Goal: Task Accomplishment & Management: Manage account settings

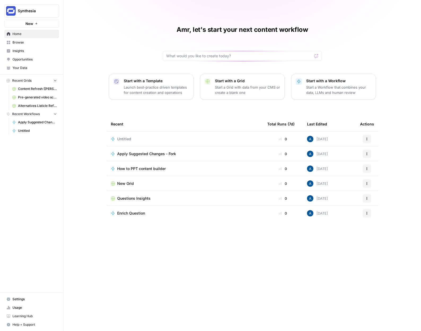
click at [23, 35] on span "Home" at bounding box center [34, 34] width 44 height 5
click at [23, 6] on button "Synthesia" at bounding box center [31, 10] width 55 height 13
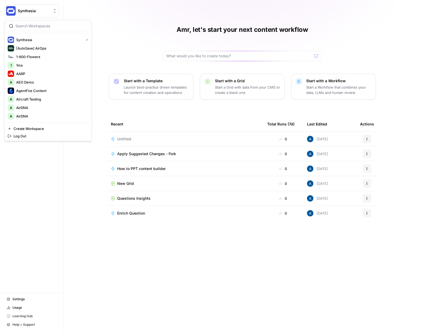
click at [78, 167] on div "Amr, let's start your next content workflow Start with a Template Launch best-p…" at bounding box center [242, 165] width 357 height 331
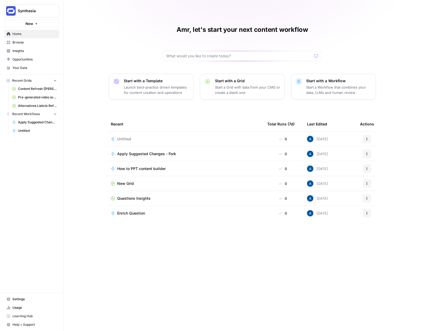
click at [27, 70] on span "Your Data" at bounding box center [34, 67] width 44 height 5
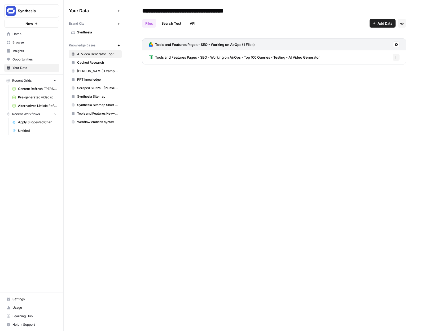
click at [33, 296] on link "Settings" at bounding box center [31, 299] width 55 height 8
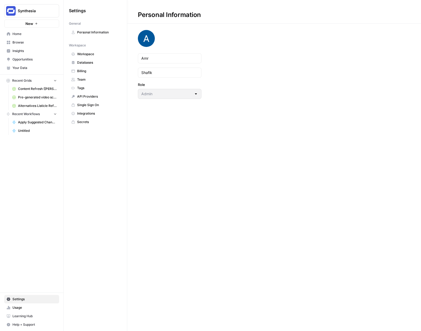
click at [98, 74] on link "Billing" at bounding box center [95, 71] width 53 height 8
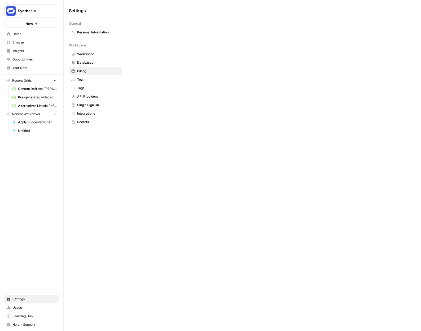
click at [97, 82] on span "Team" at bounding box center [98, 79] width 42 height 5
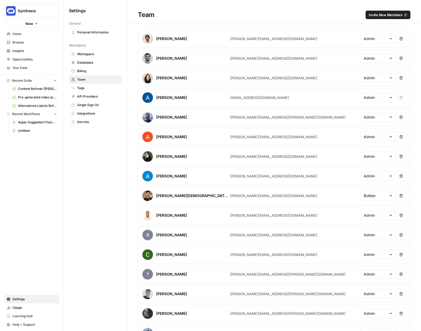
click at [97, 87] on span "Tags" at bounding box center [98, 88] width 42 height 5
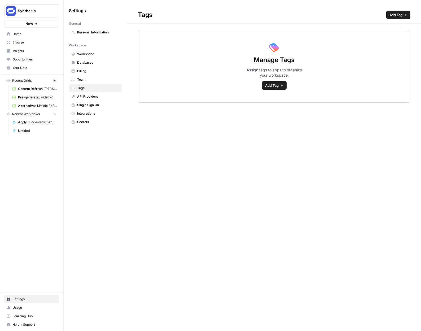
click at [98, 95] on span "API Providers" at bounding box center [98, 96] width 42 height 5
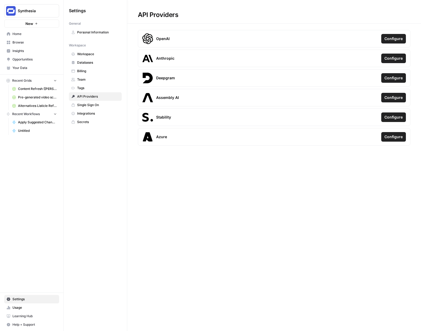
click at [100, 103] on span "Single Sign On" at bounding box center [98, 105] width 42 height 5
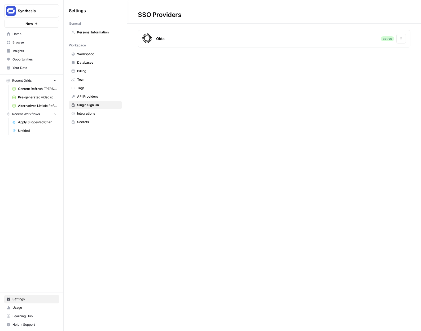
click at [99, 77] on link "Team" at bounding box center [95, 79] width 53 height 8
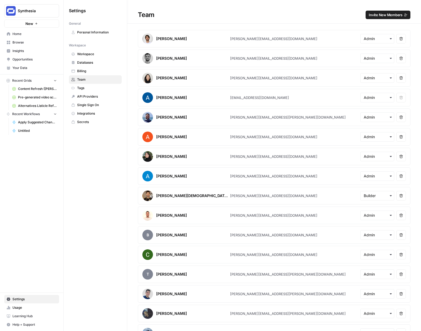
click at [99, 72] on span "Billing" at bounding box center [98, 71] width 42 height 5
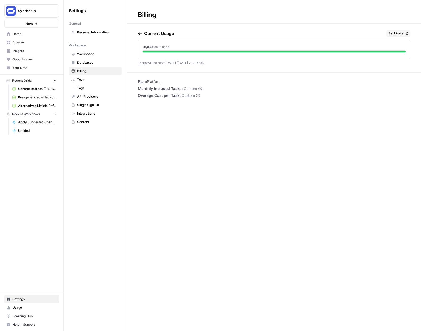
click at [99, 67] on link "Billing" at bounding box center [95, 71] width 53 height 8
click at [98, 61] on span "Databases" at bounding box center [98, 62] width 42 height 5
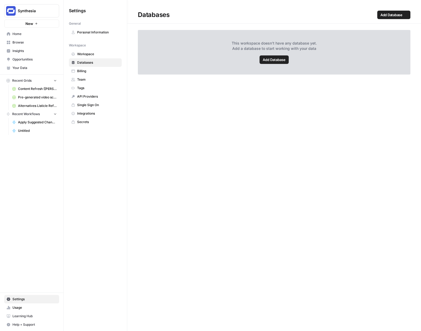
click at [98, 91] on link "Tags" at bounding box center [95, 88] width 53 height 8
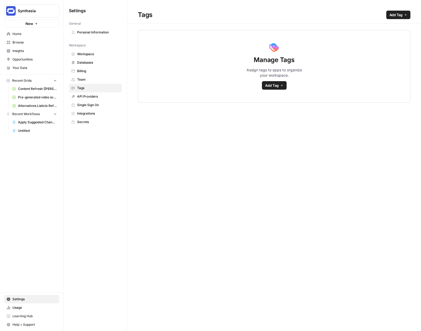
click at [177, 177] on div "Tags Add Tag Manage Tags Assign tags to apps to organize your workspace. Add Tag" at bounding box center [274, 165] width 294 height 331
click at [91, 91] on link "Tags" at bounding box center [95, 88] width 53 height 8
click at [94, 97] on span "API Providers" at bounding box center [98, 96] width 42 height 5
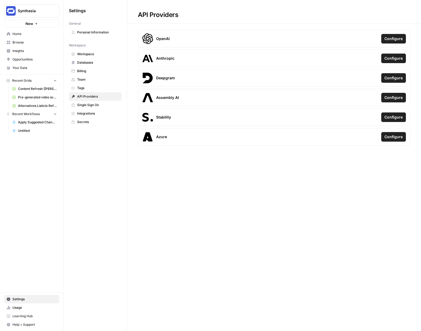
click at [90, 77] on link "Team" at bounding box center [95, 79] width 53 height 8
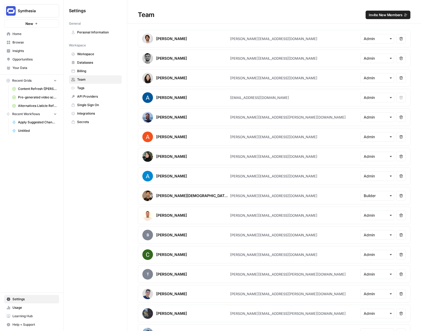
click at [91, 71] on span "Billing" at bounding box center [98, 71] width 42 height 5
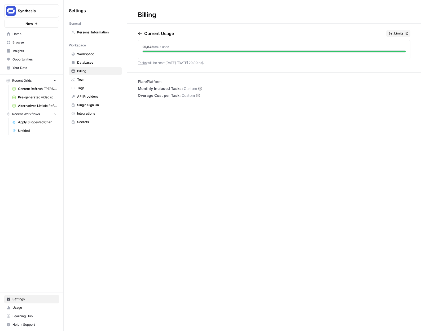
click at [94, 59] on link "Databases" at bounding box center [95, 62] width 53 height 8
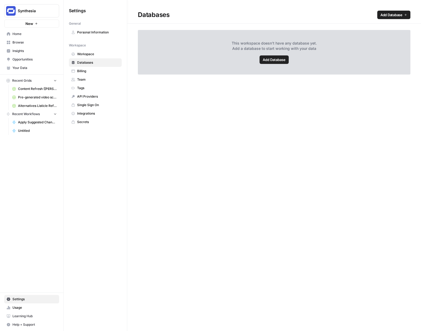
click at [96, 50] on link "Workspace" at bounding box center [95, 54] width 53 height 8
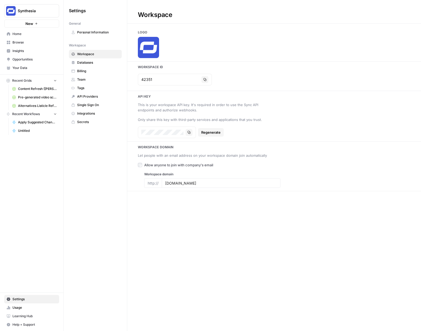
click at [97, 85] on link "Tags" at bounding box center [95, 88] width 53 height 8
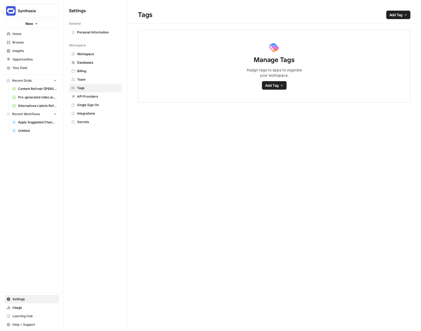
click at [98, 94] on span "API Providers" at bounding box center [98, 96] width 42 height 5
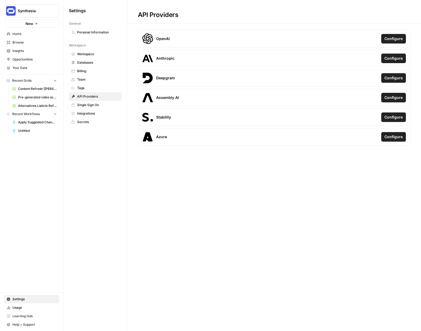
click at [93, 102] on link "Single Sign On" at bounding box center [95, 105] width 53 height 8
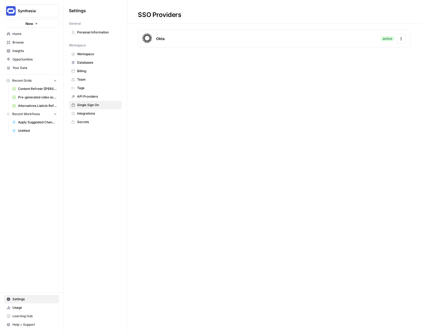
click at [97, 95] on span "API Providers" at bounding box center [98, 96] width 42 height 5
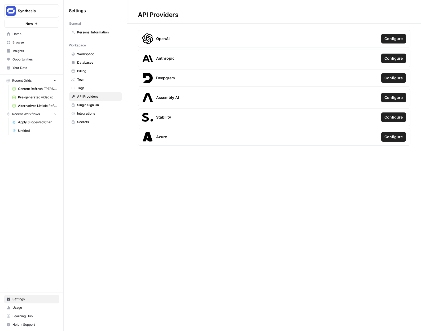
click at [94, 82] on link "Team" at bounding box center [95, 79] width 53 height 8
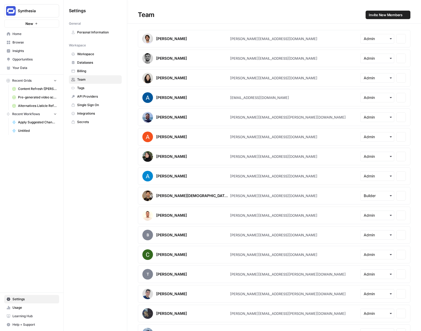
click at [95, 93] on link "API Providers" at bounding box center [95, 96] width 53 height 8
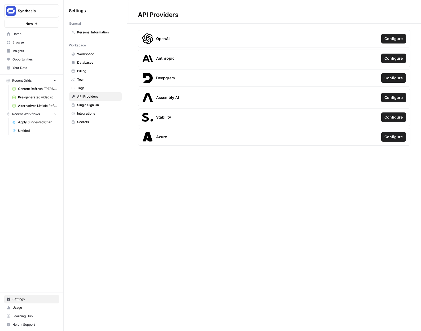
click at [95, 85] on link "Tags" at bounding box center [95, 88] width 53 height 8
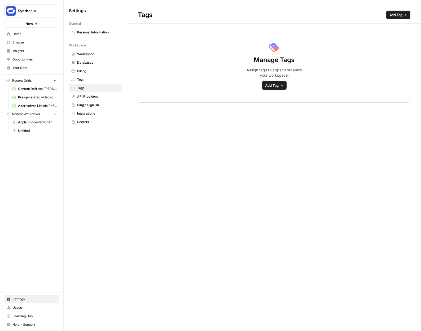
click at [95, 78] on span "Team" at bounding box center [98, 79] width 42 height 5
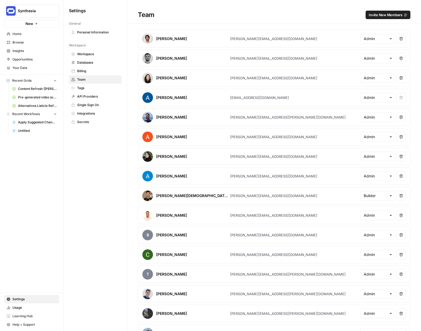
click at [87, 97] on span "API Providers" at bounding box center [98, 96] width 42 height 5
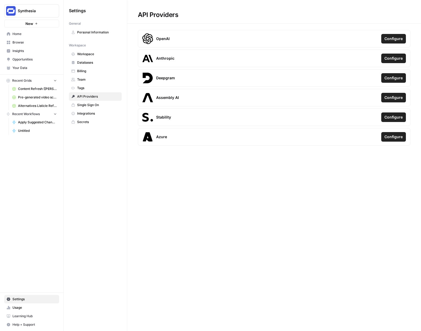
click at [91, 120] on span "Secrets" at bounding box center [98, 122] width 42 height 5
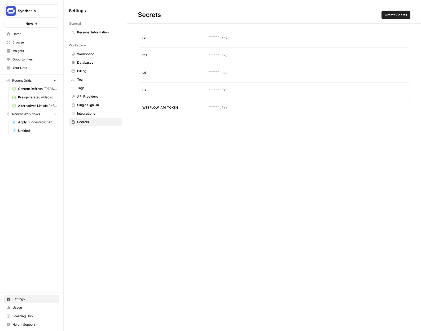
click at [91, 113] on span "Integrations" at bounding box center [98, 113] width 42 height 5
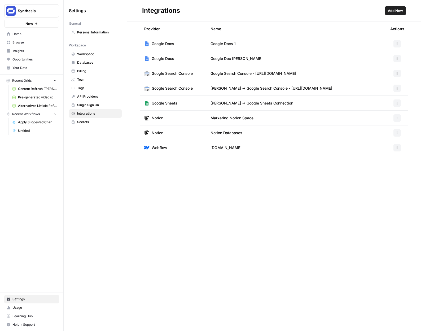
click at [92, 107] on span "Single Sign On" at bounding box center [98, 105] width 42 height 5
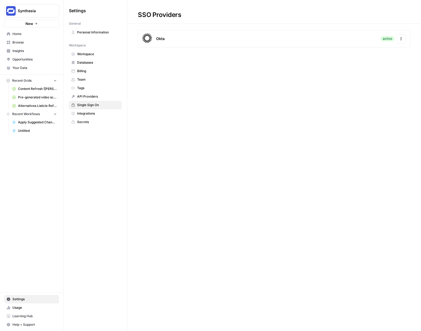
click at [112, 90] on span "Tags" at bounding box center [98, 88] width 42 height 5
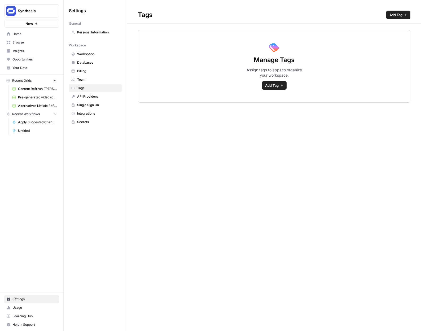
click at [216, 171] on div "Tags Add Tag Manage Tags Assign tags to apps to organize your workspace. Add Tag" at bounding box center [274, 165] width 294 height 331
click at [99, 104] on span "Single Sign On" at bounding box center [98, 105] width 42 height 5
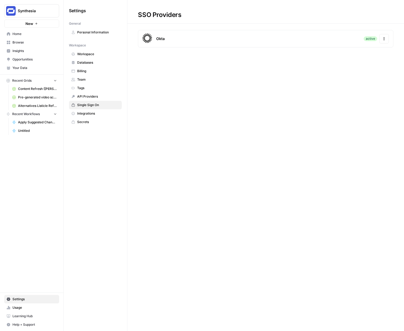
click at [339, 163] on div "SSO Providers Okta active Actions" at bounding box center [265, 165] width 277 height 331
